Goal: Task Accomplishment & Management: Complete application form

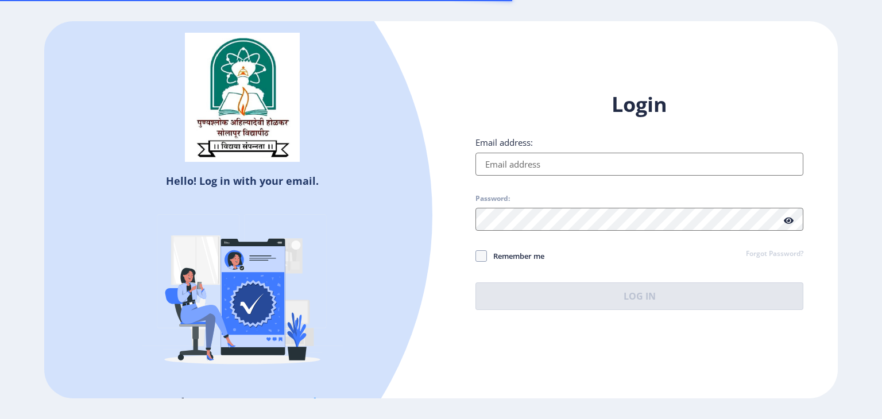
type input "[EMAIL_ADDRESS][DOMAIN_NAME]"
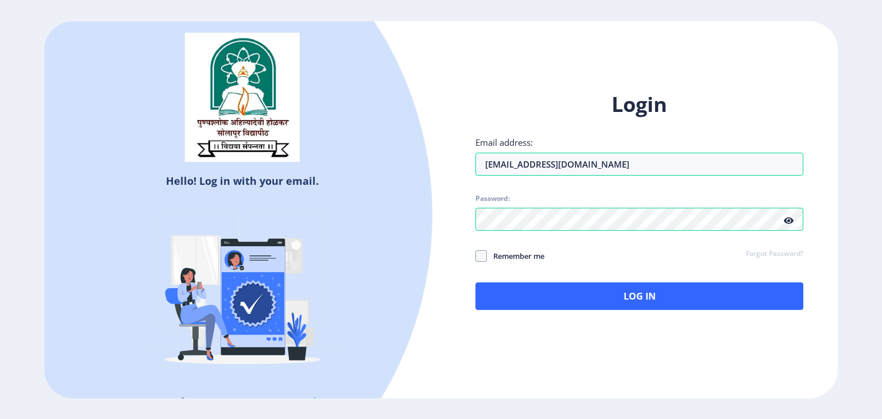
click at [787, 219] on icon at bounding box center [789, 220] width 10 height 9
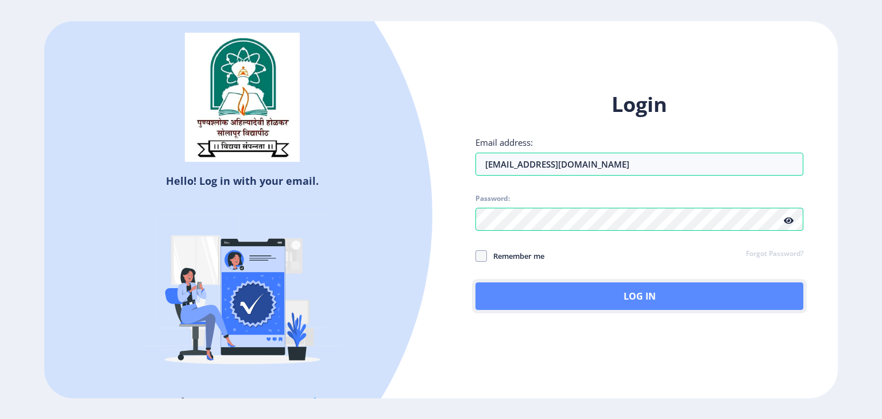
click at [597, 292] on button "Log In" at bounding box center [639, 296] width 328 height 28
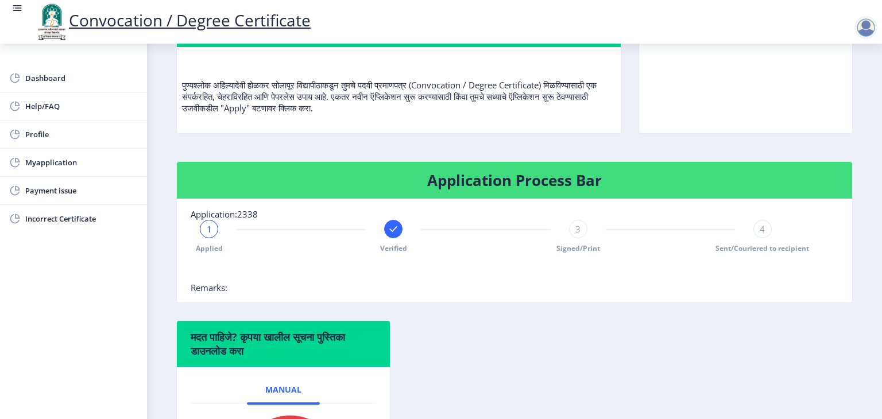
scroll to position [119, 0]
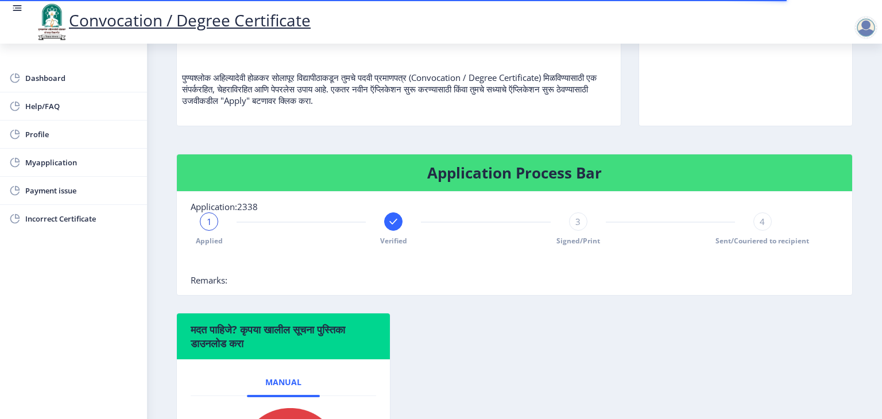
scroll to position [123, 0]
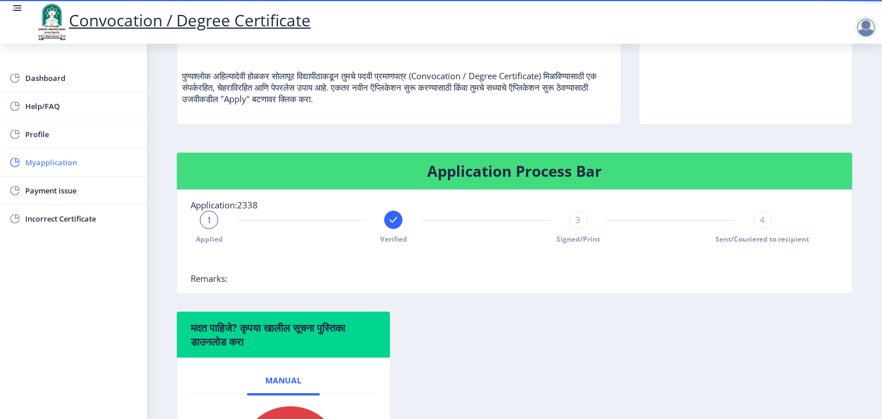
click at [48, 169] on link "Myapplication" at bounding box center [73, 163] width 147 height 28
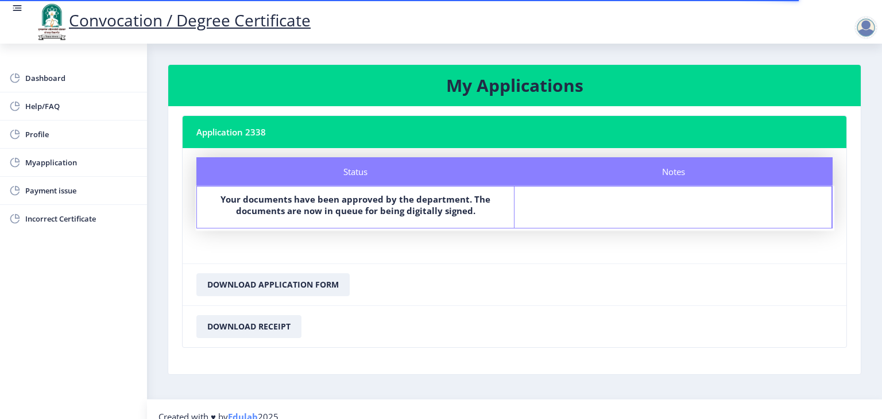
scroll to position [14, 0]
